Goal: Task Accomplishment & Management: Use online tool/utility

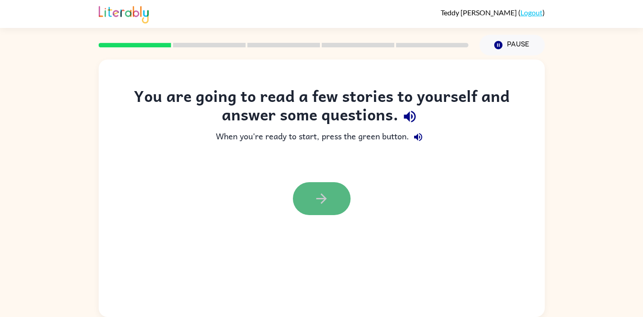
click at [333, 201] on button "button" at bounding box center [322, 198] width 58 height 33
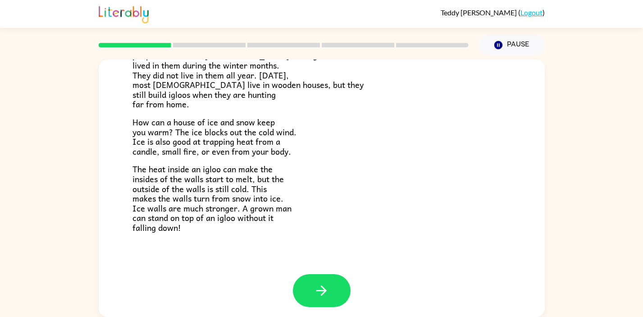
scroll to position [180, 0]
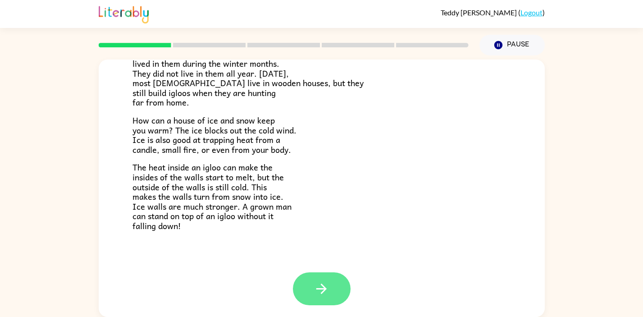
click at [334, 275] on button "button" at bounding box center [322, 288] width 58 height 33
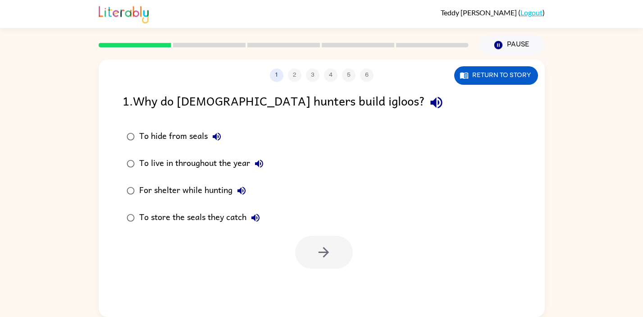
scroll to position [0, 0]
click at [317, 242] on button "button" at bounding box center [324, 252] width 58 height 33
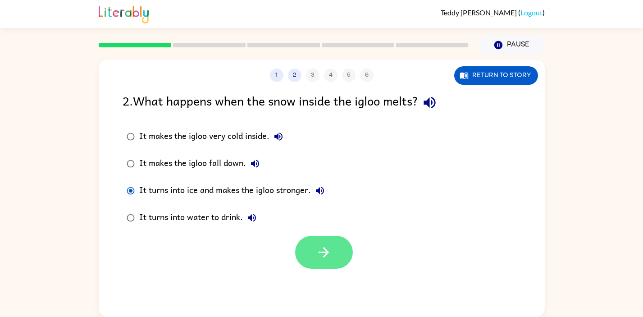
click at [332, 239] on button "button" at bounding box center [324, 252] width 58 height 33
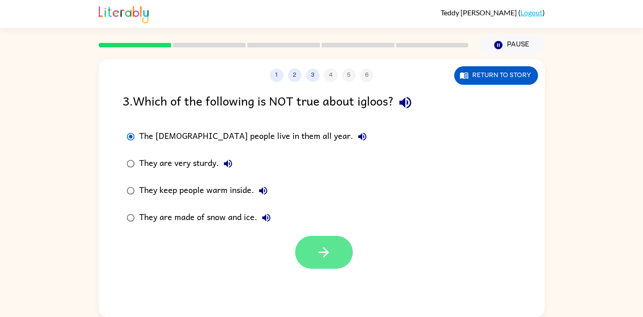
click at [309, 243] on button "button" at bounding box center [324, 252] width 58 height 33
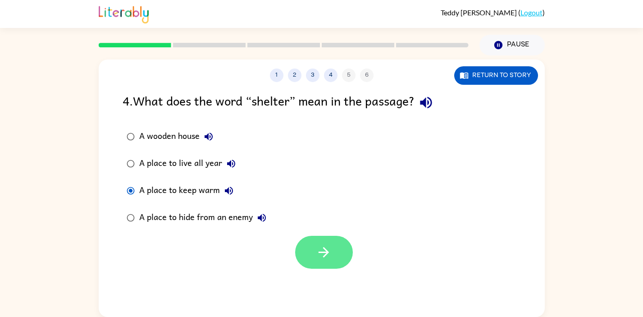
click at [326, 247] on icon "button" at bounding box center [324, 252] width 16 height 16
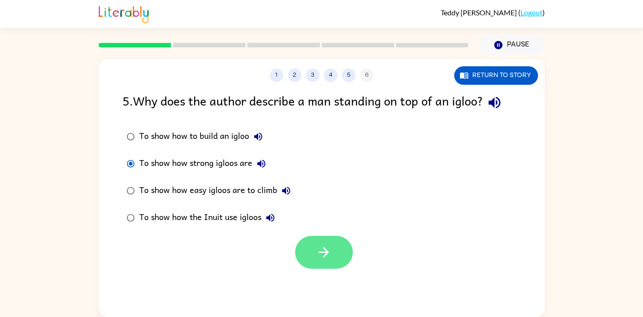
click at [323, 260] on icon "button" at bounding box center [324, 252] width 16 height 16
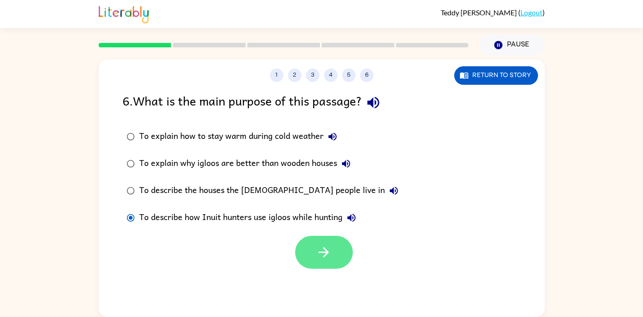
click at [320, 249] on icon "button" at bounding box center [324, 252] width 16 height 16
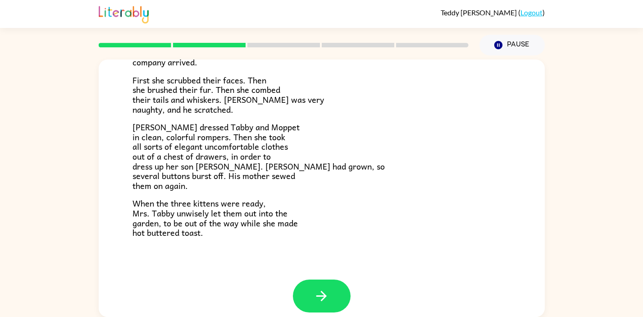
scroll to position [153, 0]
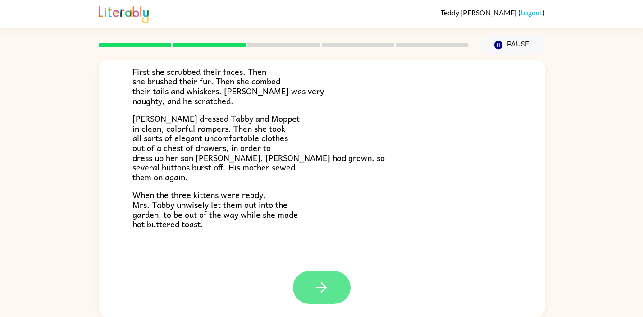
click at [321, 288] on icon "button" at bounding box center [322, 287] width 16 height 16
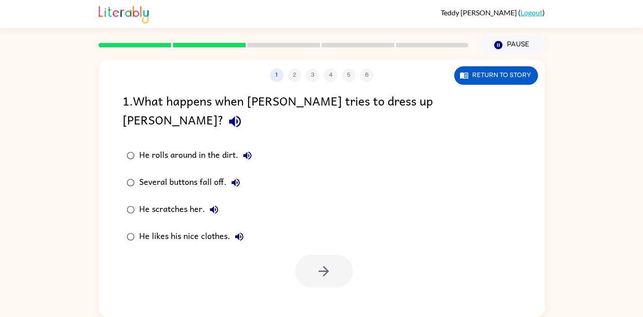
scroll to position [0, 0]
click at [332, 259] on button "button" at bounding box center [324, 271] width 58 height 33
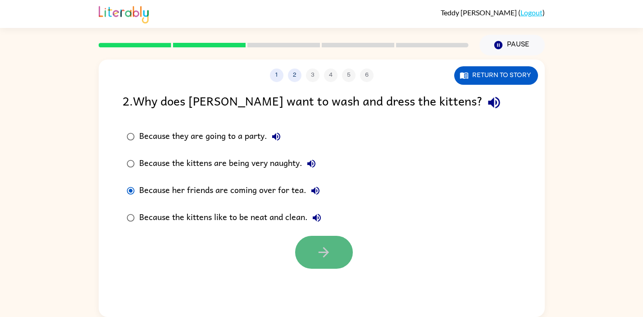
click at [323, 249] on icon "button" at bounding box center [324, 252] width 16 height 16
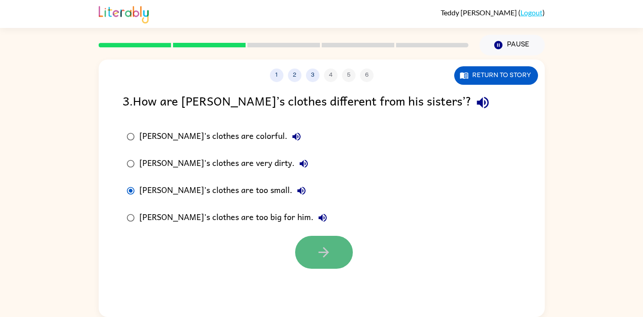
click at [308, 244] on button "button" at bounding box center [324, 252] width 58 height 33
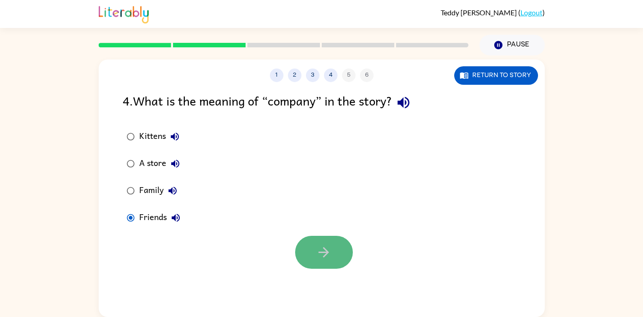
click at [317, 244] on icon "button" at bounding box center [324, 252] width 16 height 16
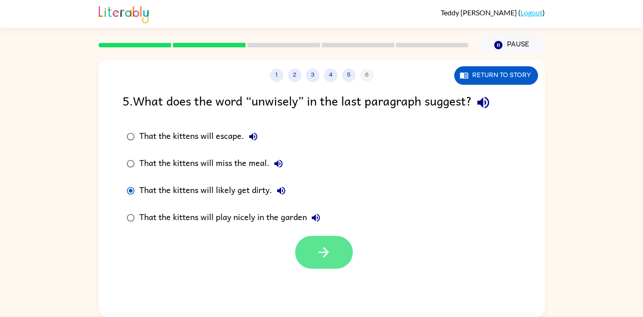
click at [330, 247] on icon "button" at bounding box center [324, 252] width 16 height 16
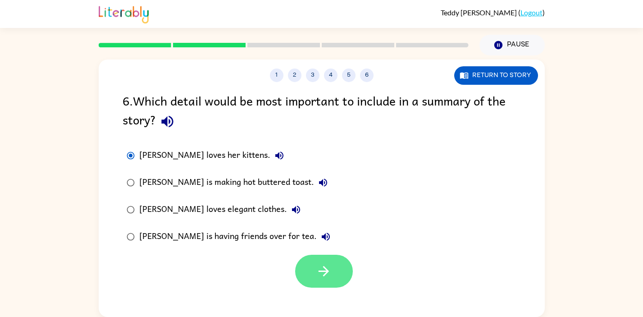
click at [332, 278] on button "button" at bounding box center [324, 271] width 58 height 33
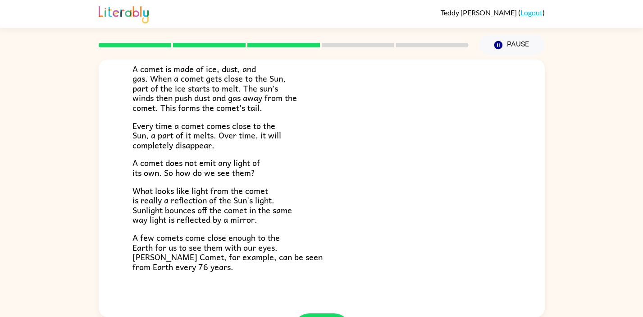
scroll to position [162, 0]
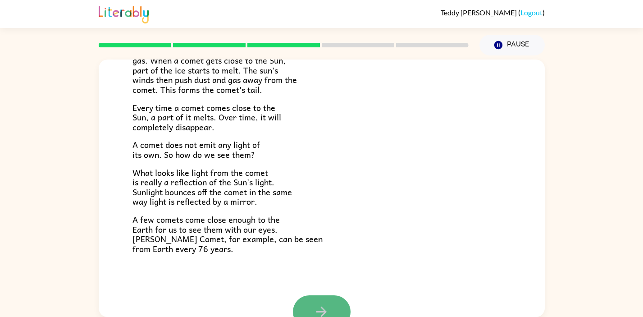
click at [311, 300] on button "button" at bounding box center [322, 311] width 58 height 33
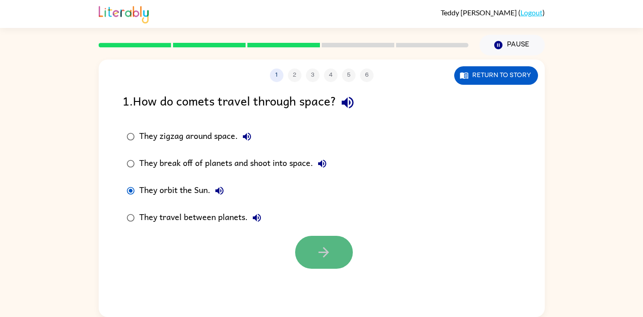
click at [308, 251] on button "button" at bounding box center [324, 252] width 58 height 33
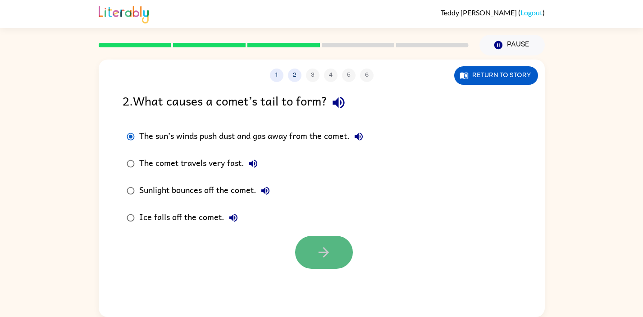
click at [328, 247] on icon "button" at bounding box center [324, 252] width 16 height 16
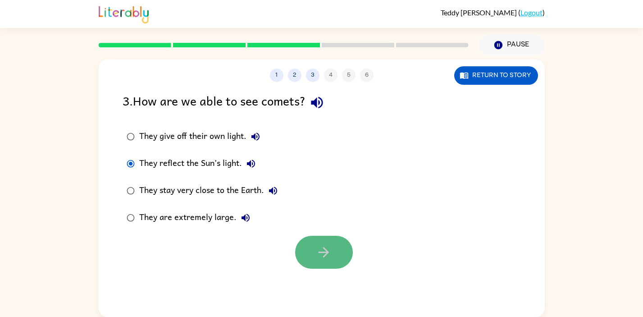
click at [308, 249] on button "button" at bounding box center [324, 252] width 58 height 33
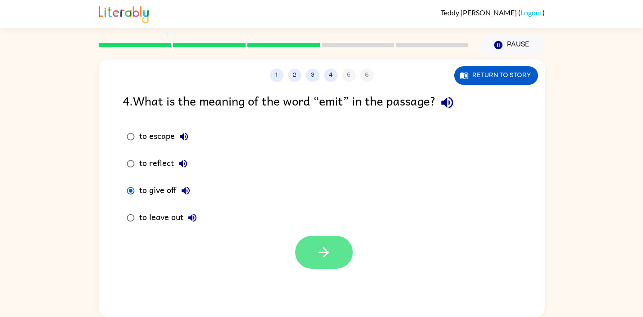
click at [301, 241] on button "button" at bounding box center [324, 252] width 58 height 33
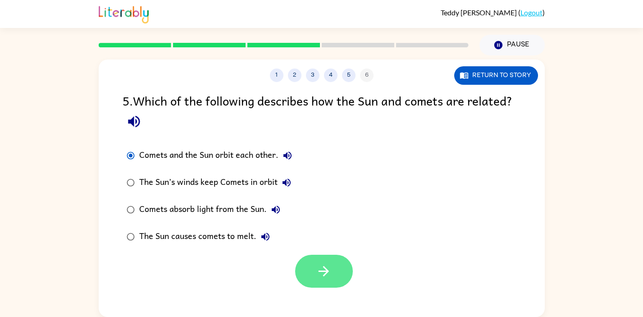
click at [313, 273] on button "button" at bounding box center [324, 271] width 58 height 33
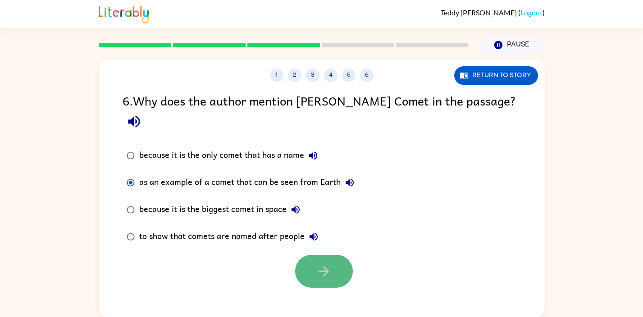
click at [325, 263] on icon "button" at bounding box center [324, 271] width 16 height 16
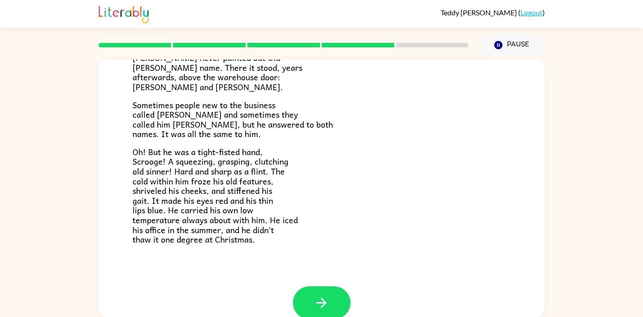
scroll to position [286, 0]
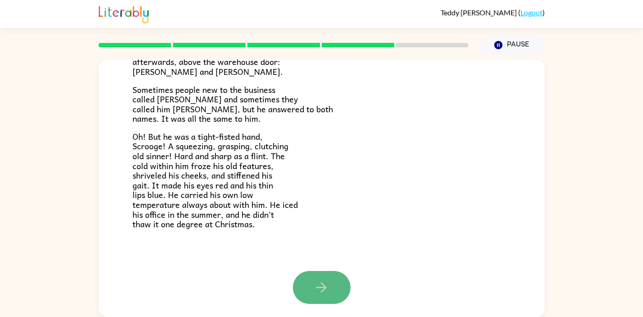
click at [304, 283] on button "button" at bounding box center [322, 287] width 58 height 33
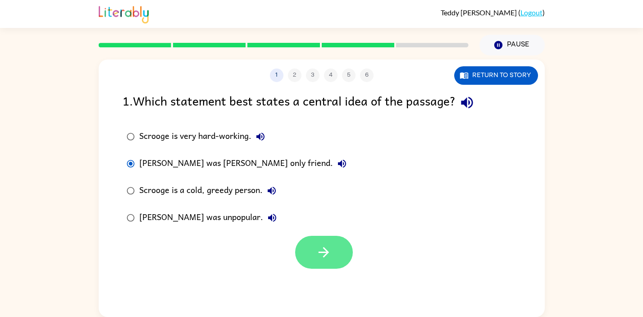
click at [319, 244] on button "button" at bounding box center [324, 252] width 58 height 33
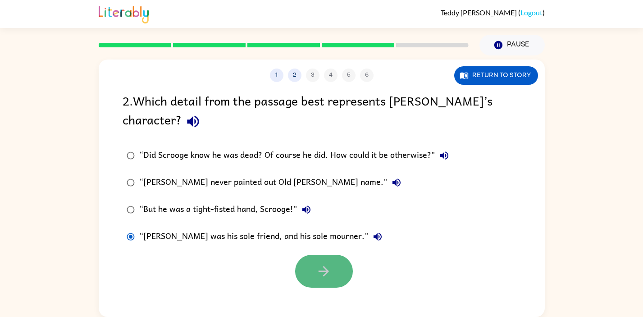
click at [317, 274] on icon "button" at bounding box center [324, 271] width 16 height 16
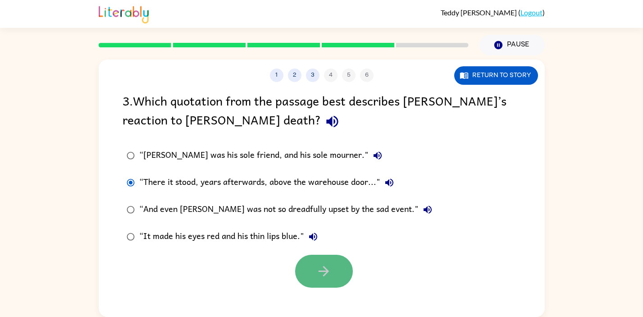
click at [329, 274] on icon "button" at bounding box center [324, 271] width 16 height 16
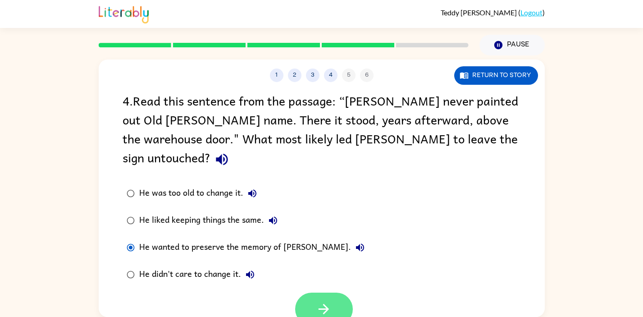
click at [314, 292] on button "button" at bounding box center [324, 308] width 58 height 33
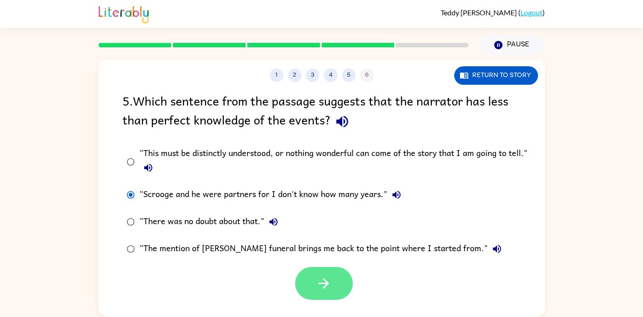
click at [328, 286] on icon "button" at bounding box center [324, 283] width 16 height 16
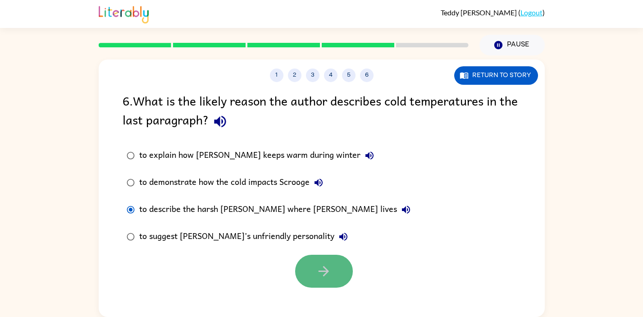
click at [323, 268] on icon "button" at bounding box center [324, 271] width 16 height 16
